Goal: Transaction & Acquisition: Book appointment/travel/reservation

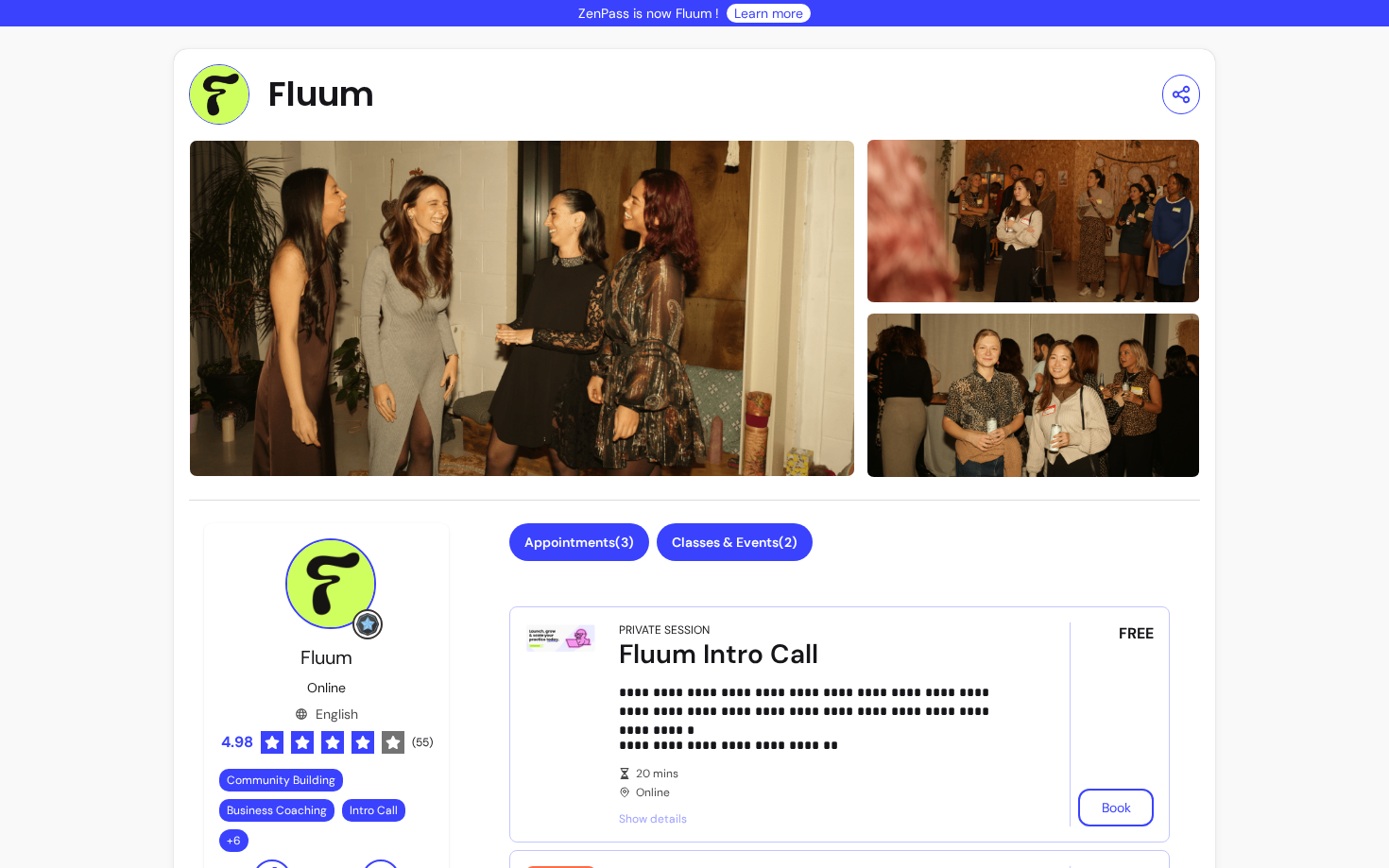
click at [691, 553] on button "Classes & Events ( 2 )" at bounding box center [734, 542] width 156 height 38
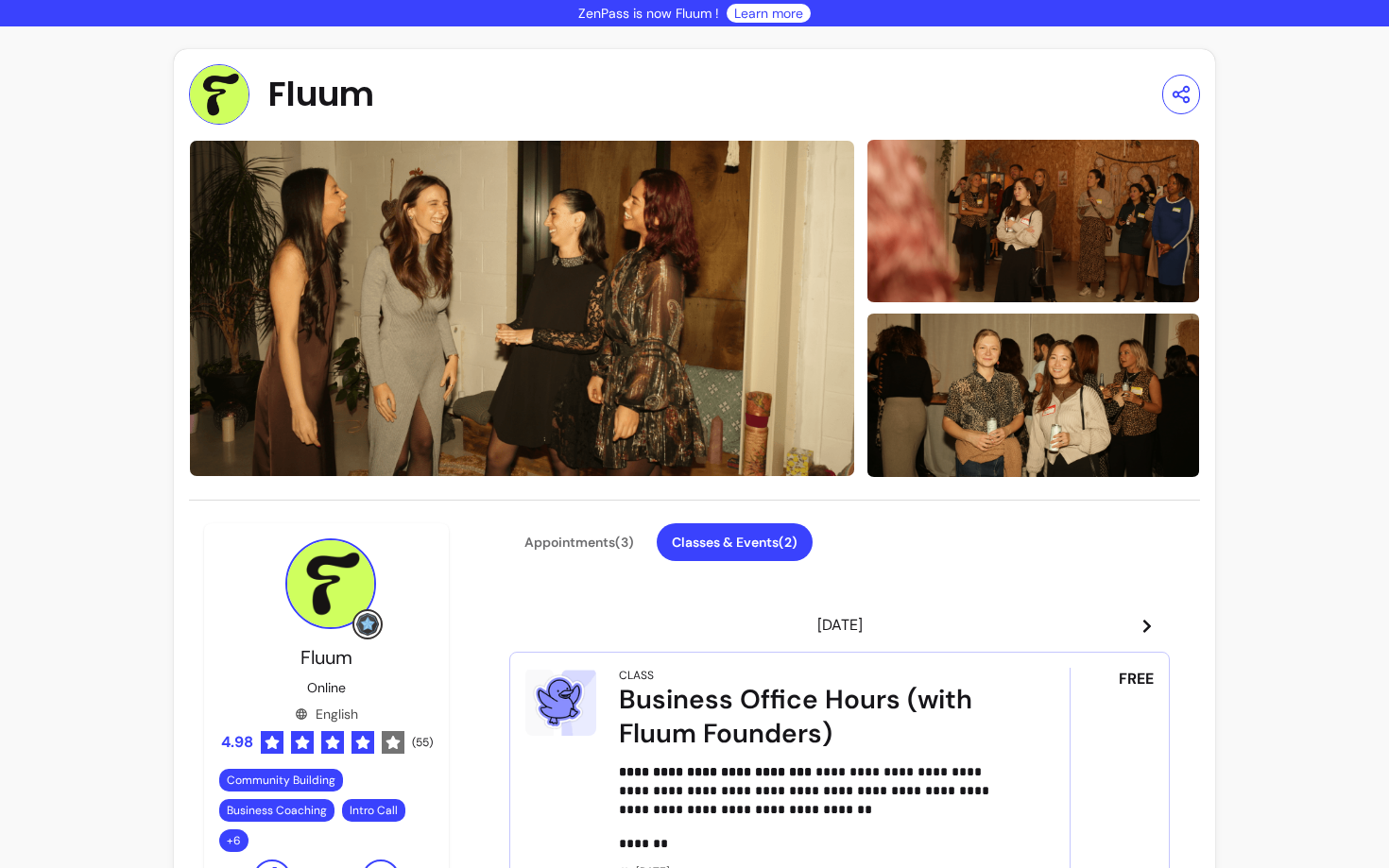
scroll to position [250, 0]
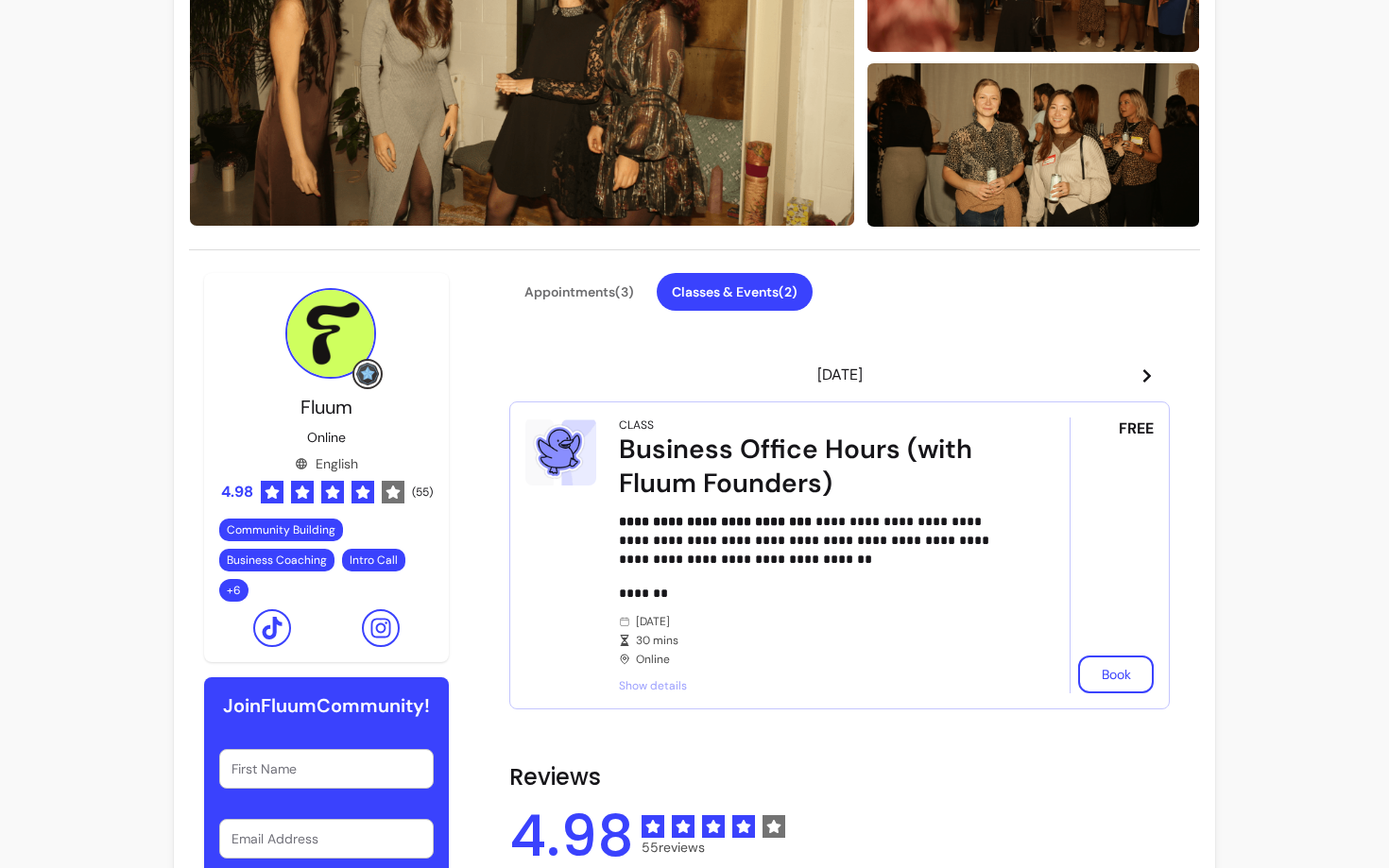
click at [1130, 375] on header "[DATE]" at bounding box center [839, 375] width 660 height 38
click at [1143, 375] on icon at bounding box center [1147, 376] width 15 height 15
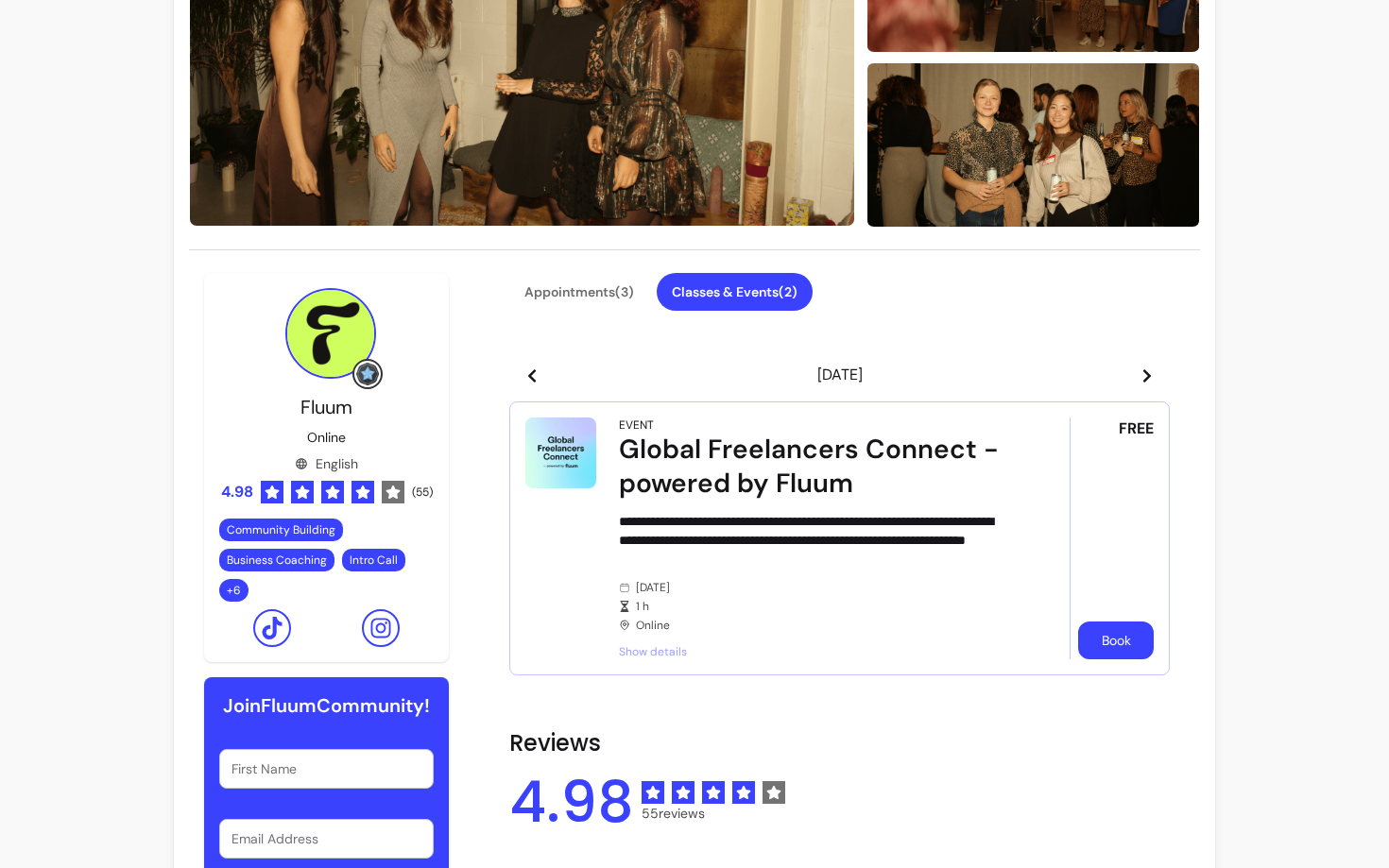
click at [1126, 654] on button "Book" at bounding box center [1116, 640] width 76 height 38
